Goal: Task Accomplishment & Management: Manage account settings

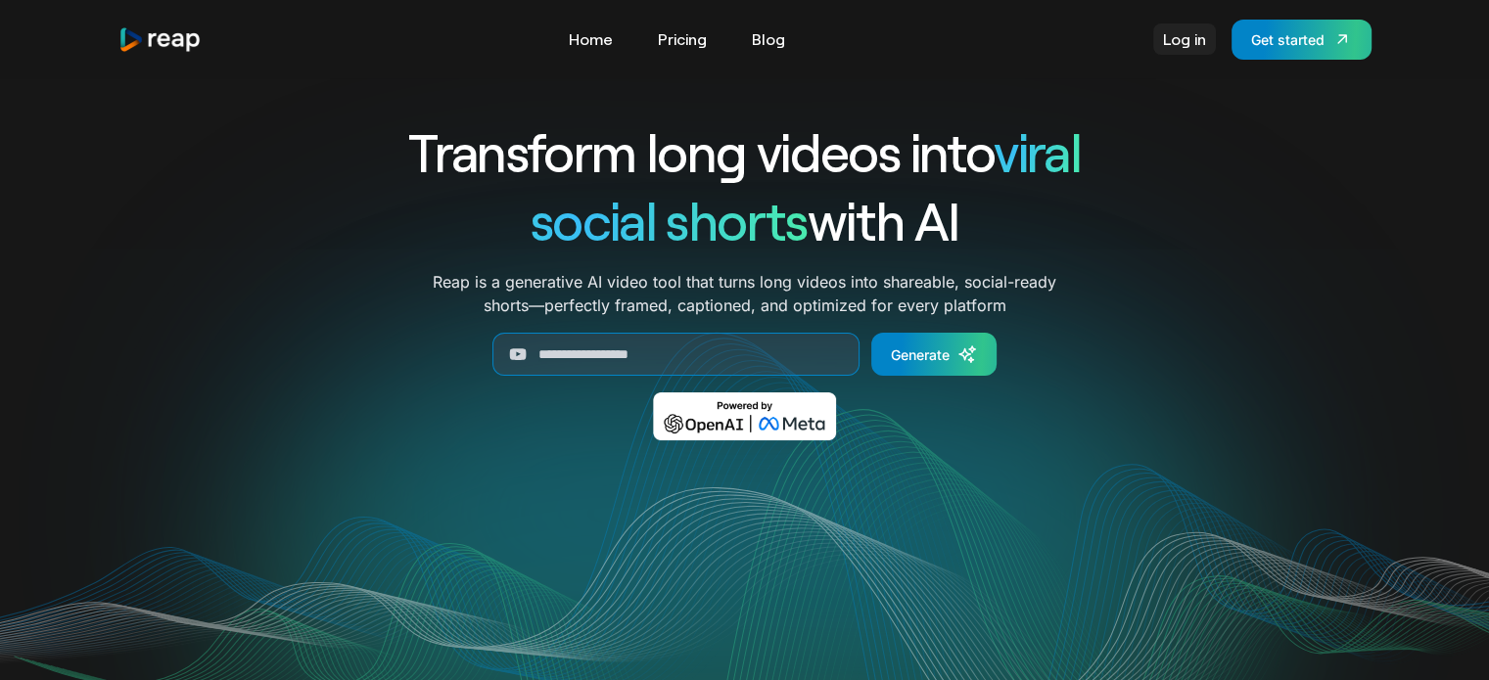
click at [1171, 44] on link "Log in" at bounding box center [1184, 38] width 63 height 31
